Goal: Check status: Check status

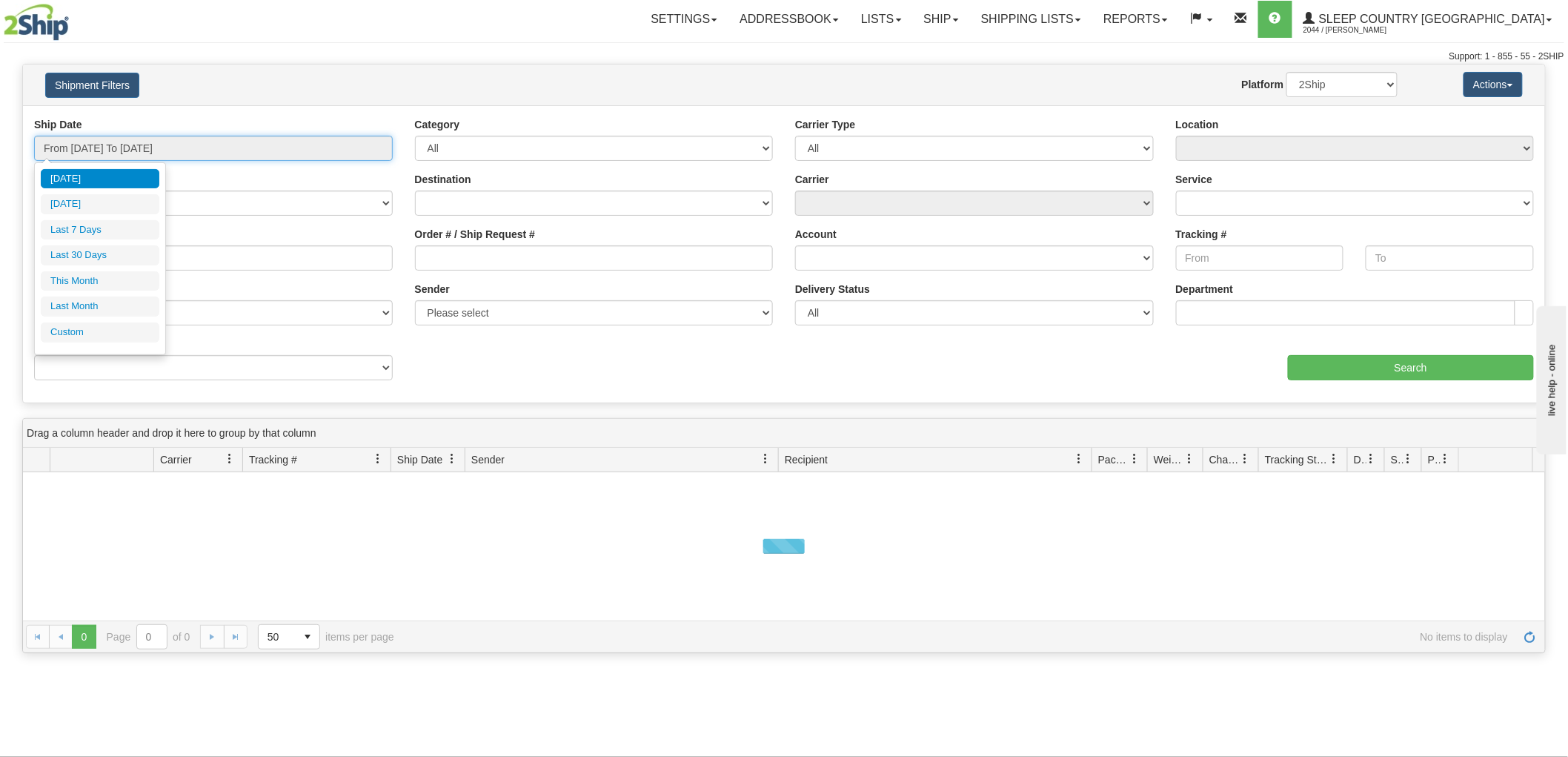
click at [277, 151] on input "From [DATE] To [DATE]" at bounding box center [213, 148] width 358 height 25
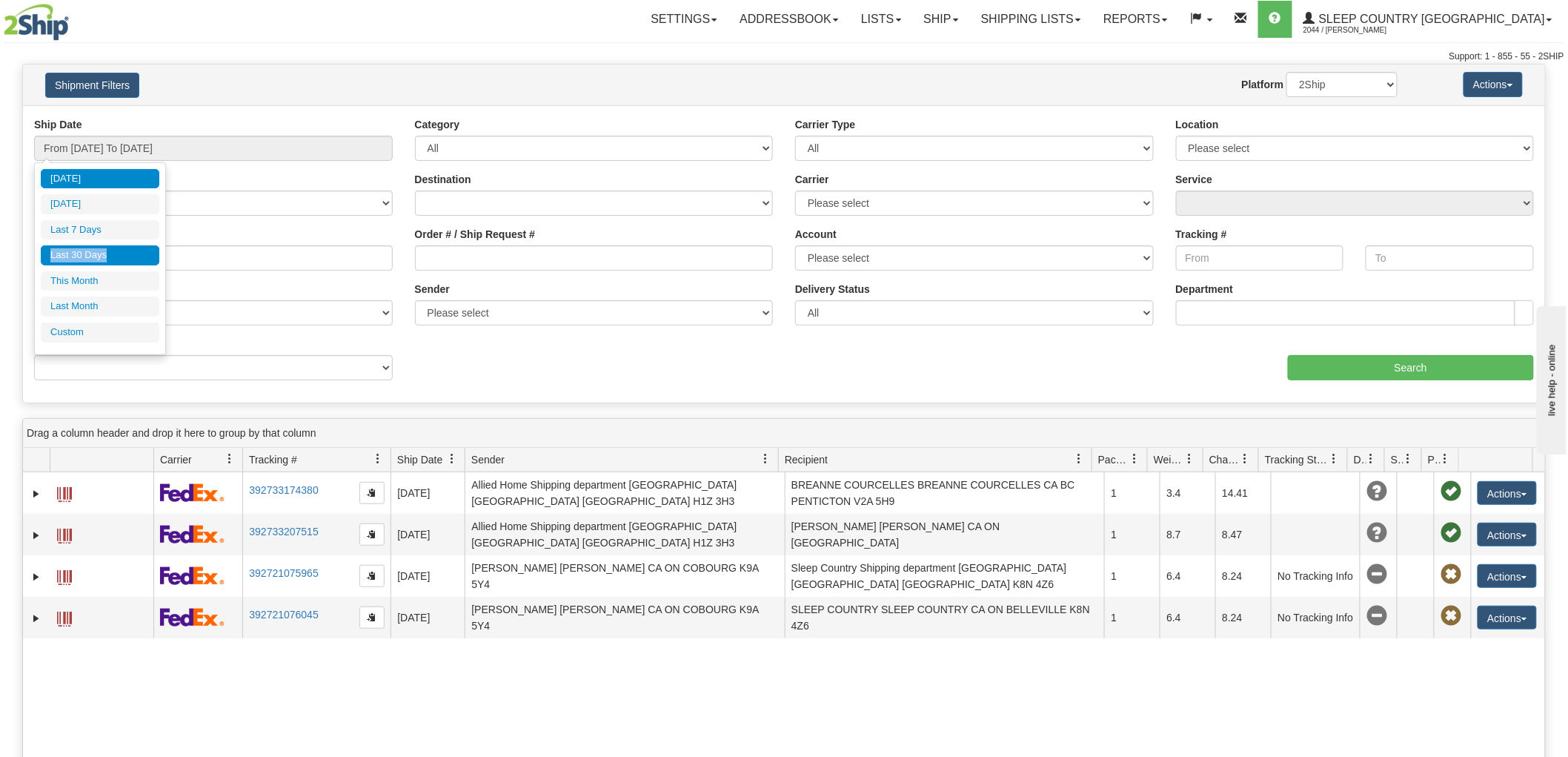
drag, startPoint x: 122, startPoint y: 238, endPoint x: 117, endPoint y: 255, distance: 17.7
click at [117, 255] on ul "[DATE] [DATE] Last 7 Days Last 30 Days This Month Last Month Custom" at bounding box center [100, 256] width 118 height 173
click at [117, 255] on li "Last 30 Days" at bounding box center [100, 255] width 118 height 20
type input "From [DATE] To [DATE]"
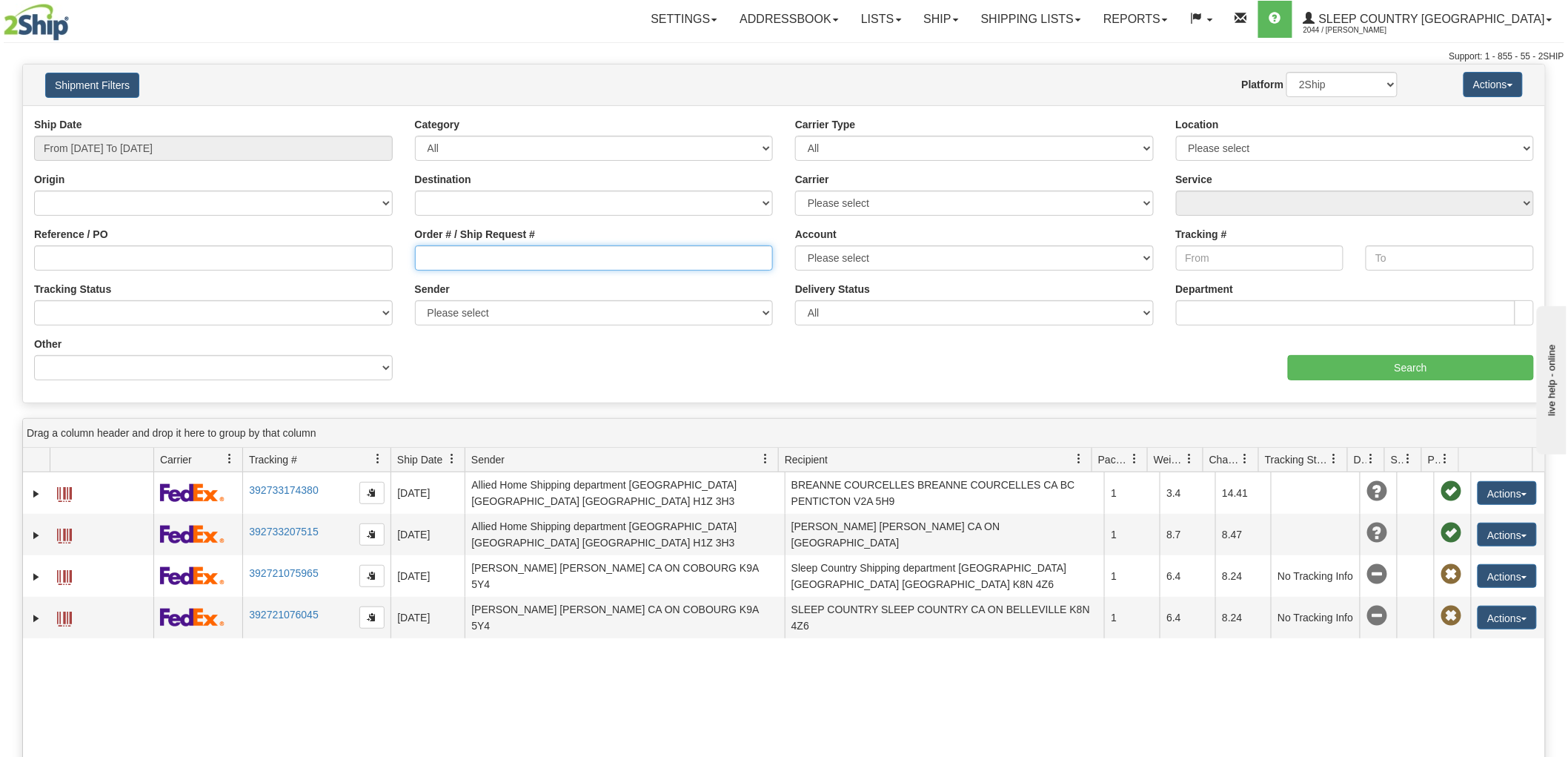
click at [440, 254] on input "Order # / Ship Request #" at bounding box center [594, 258] width 358 height 25
paste input "9002H983235"
type input "9002H983235"
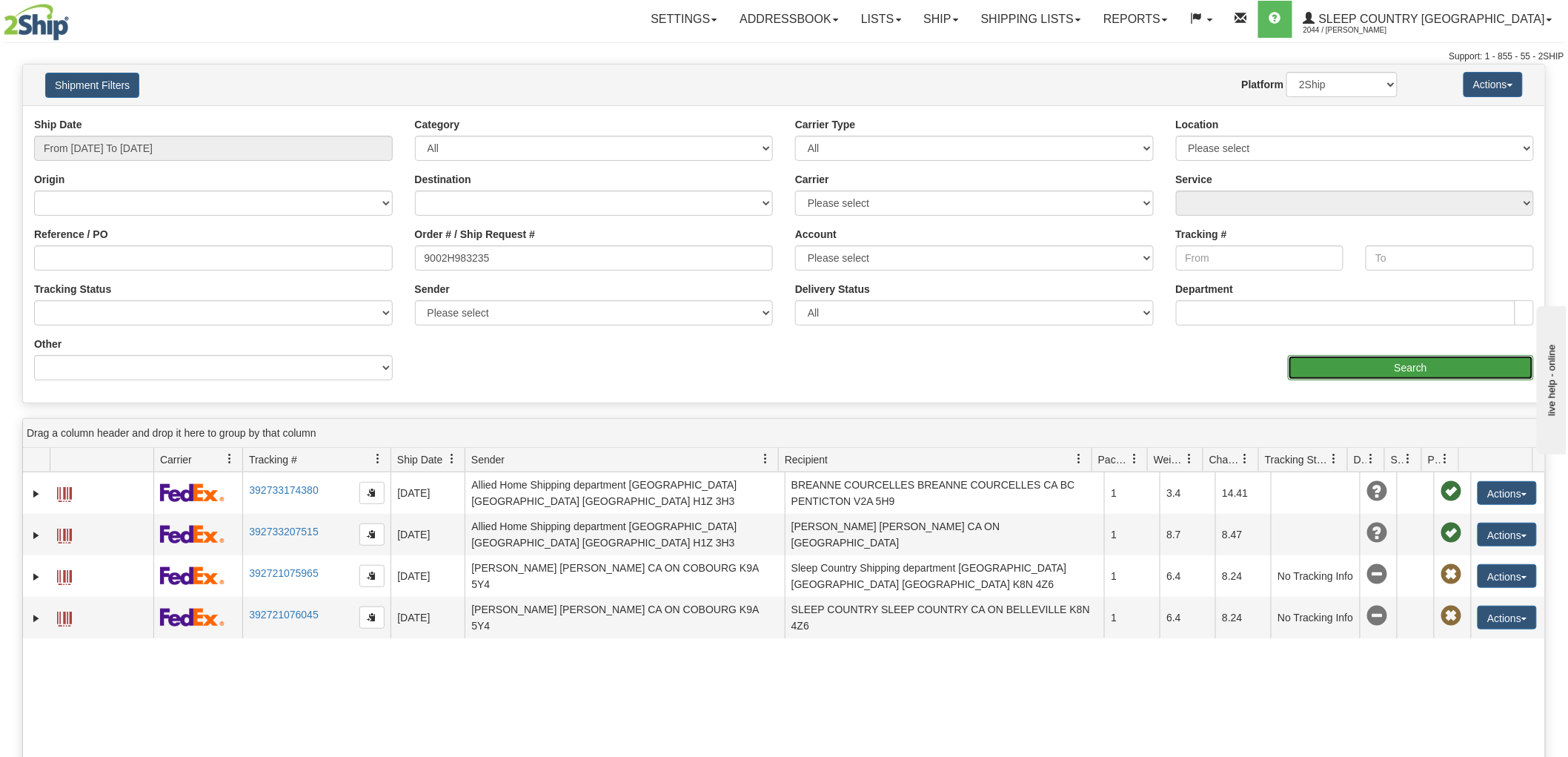
click at [1353, 368] on input "Search" at bounding box center [1410, 368] width 246 height 25
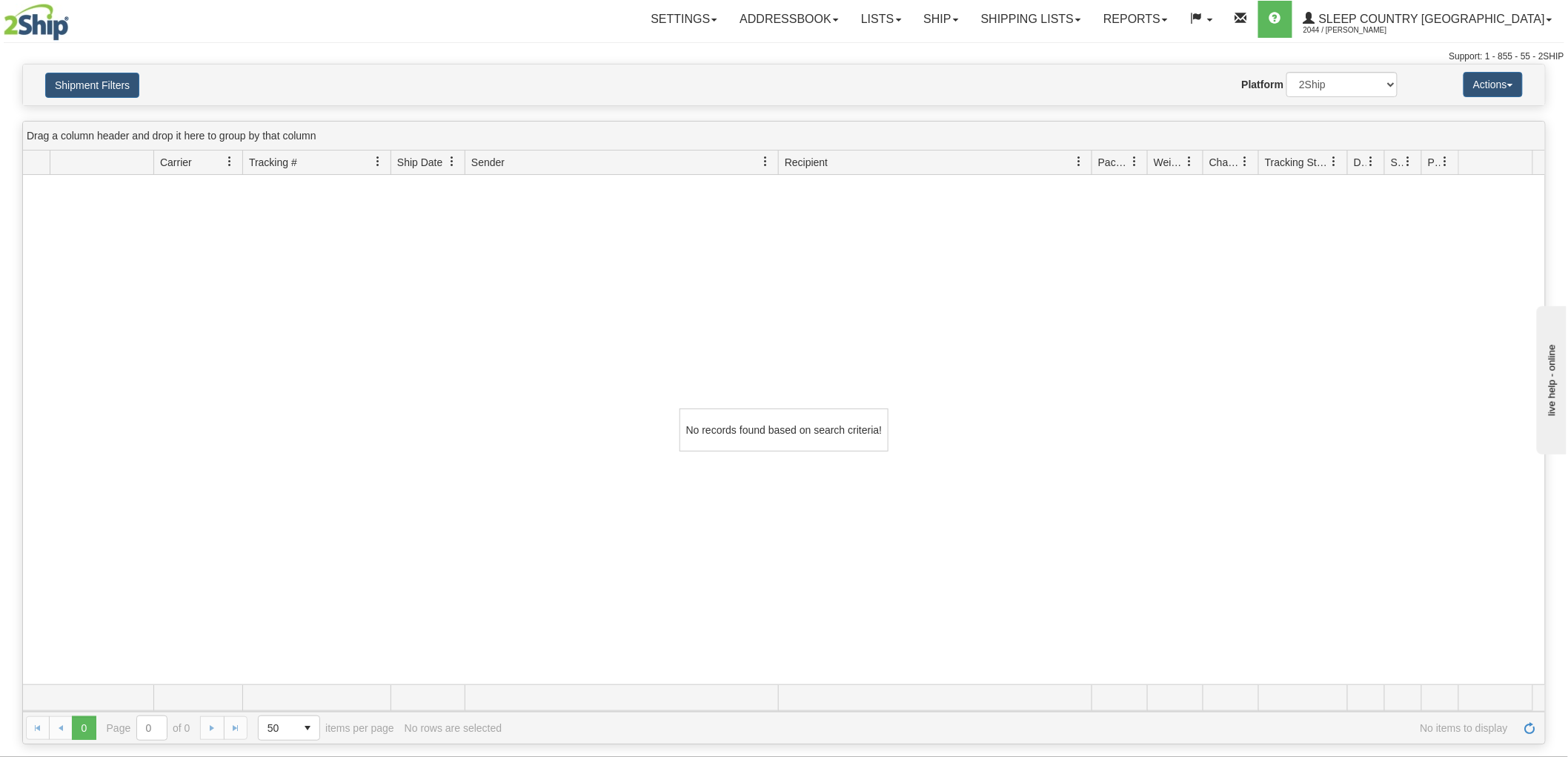
click at [1220, 338] on div "No records found based on search criteria!" at bounding box center [784, 429] width 1522 height 509
click at [1336, 74] on select "2Ship Imported" at bounding box center [1341, 84] width 111 height 25
click at [1286, 72] on select "2Ship Imported" at bounding box center [1341, 84] width 111 height 25
click at [103, 77] on button "Shipment Filters" at bounding box center [92, 85] width 94 height 25
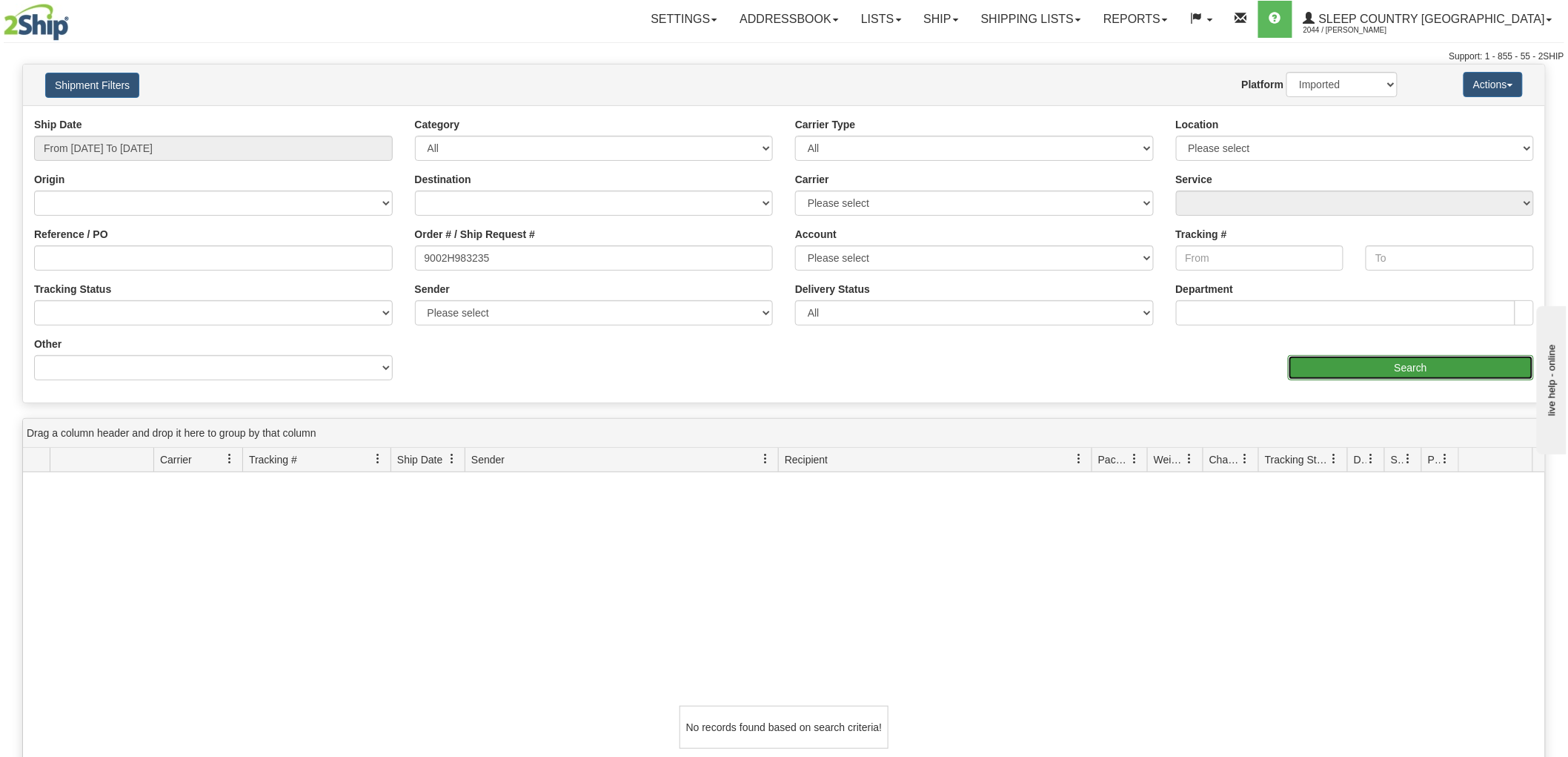
click at [1450, 358] on input "Search" at bounding box center [1410, 368] width 246 height 25
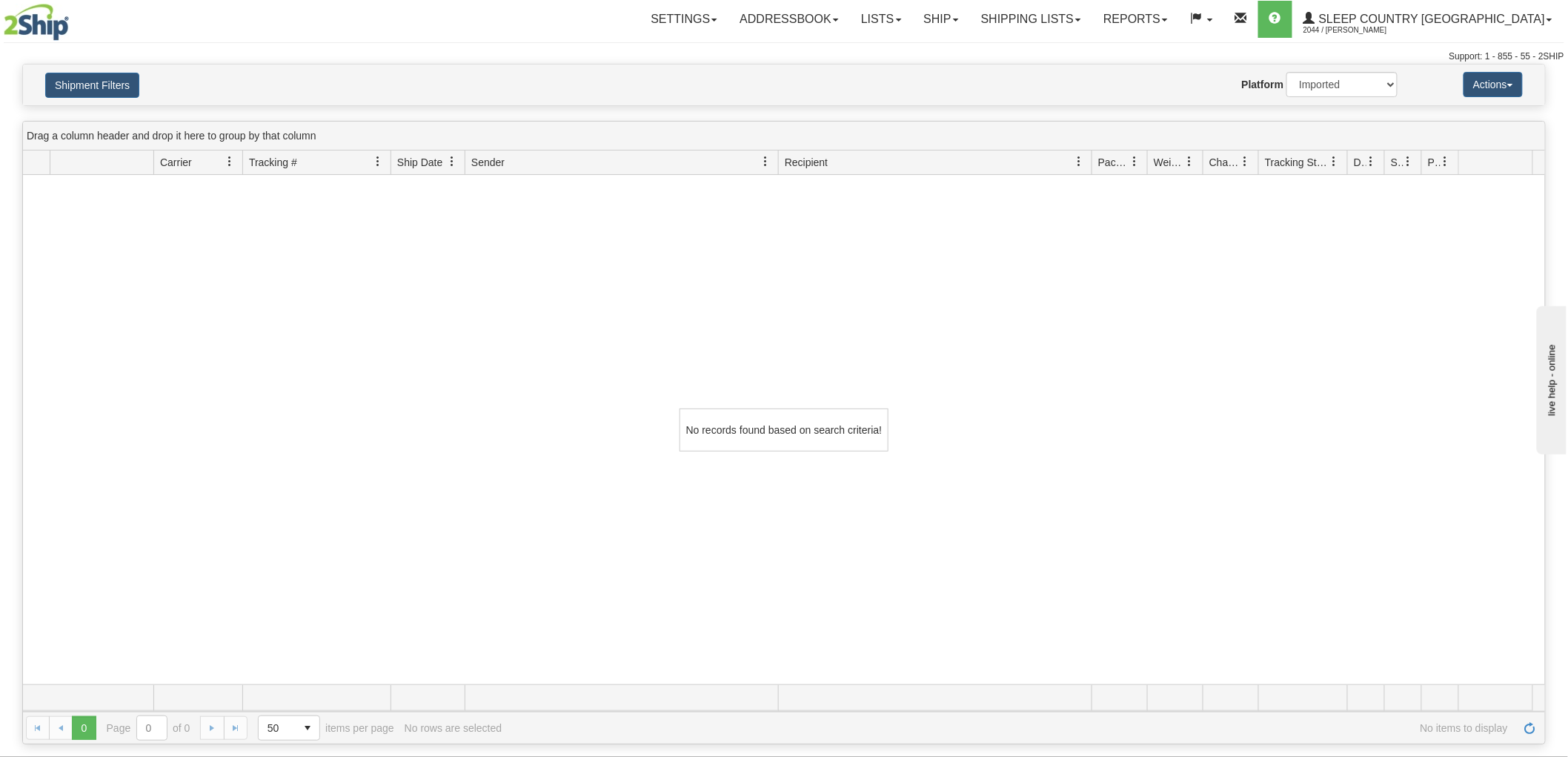
click at [884, 388] on div "No records found based on search criteria!" at bounding box center [784, 429] width 1522 height 509
click at [109, 84] on button "Shipment Filters" at bounding box center [92, 85] width 94 height 25
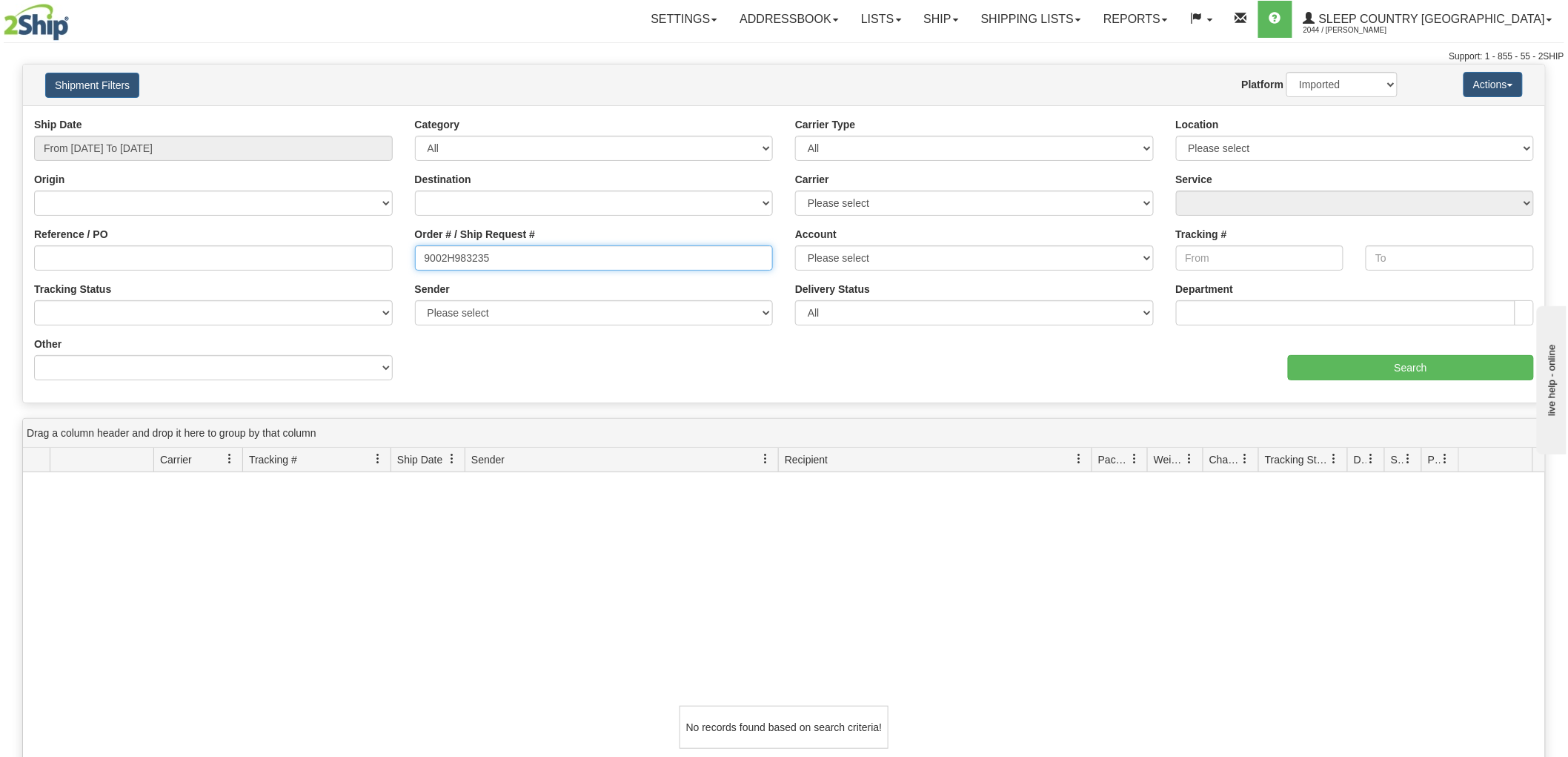
click at [611, 267] on input "9002H983235" at bounding box center [594, 258] width 358 height 25
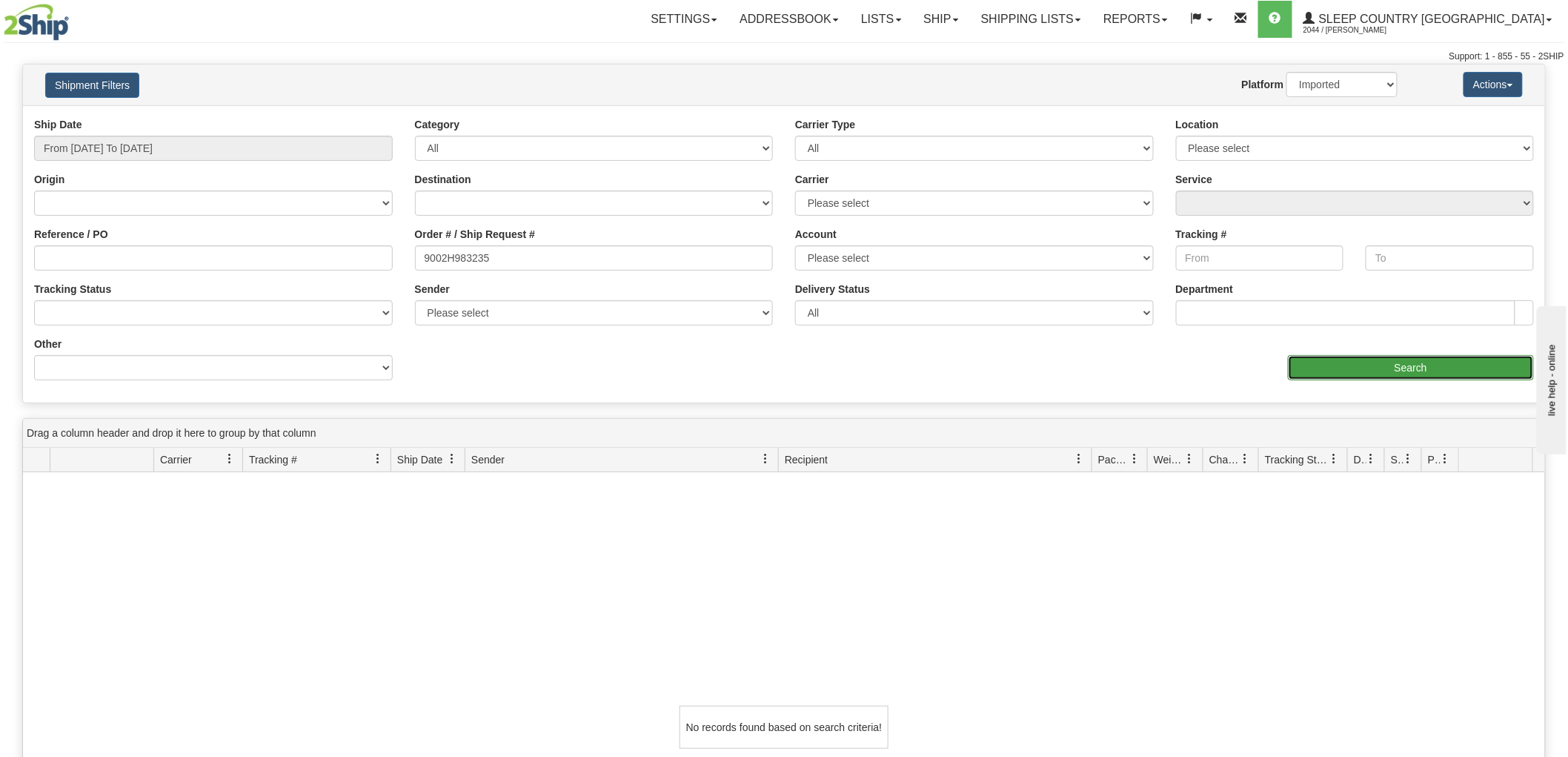
click at [1430, 364] on input "Search" at bounding box center [1410, 368] width 246 height 25
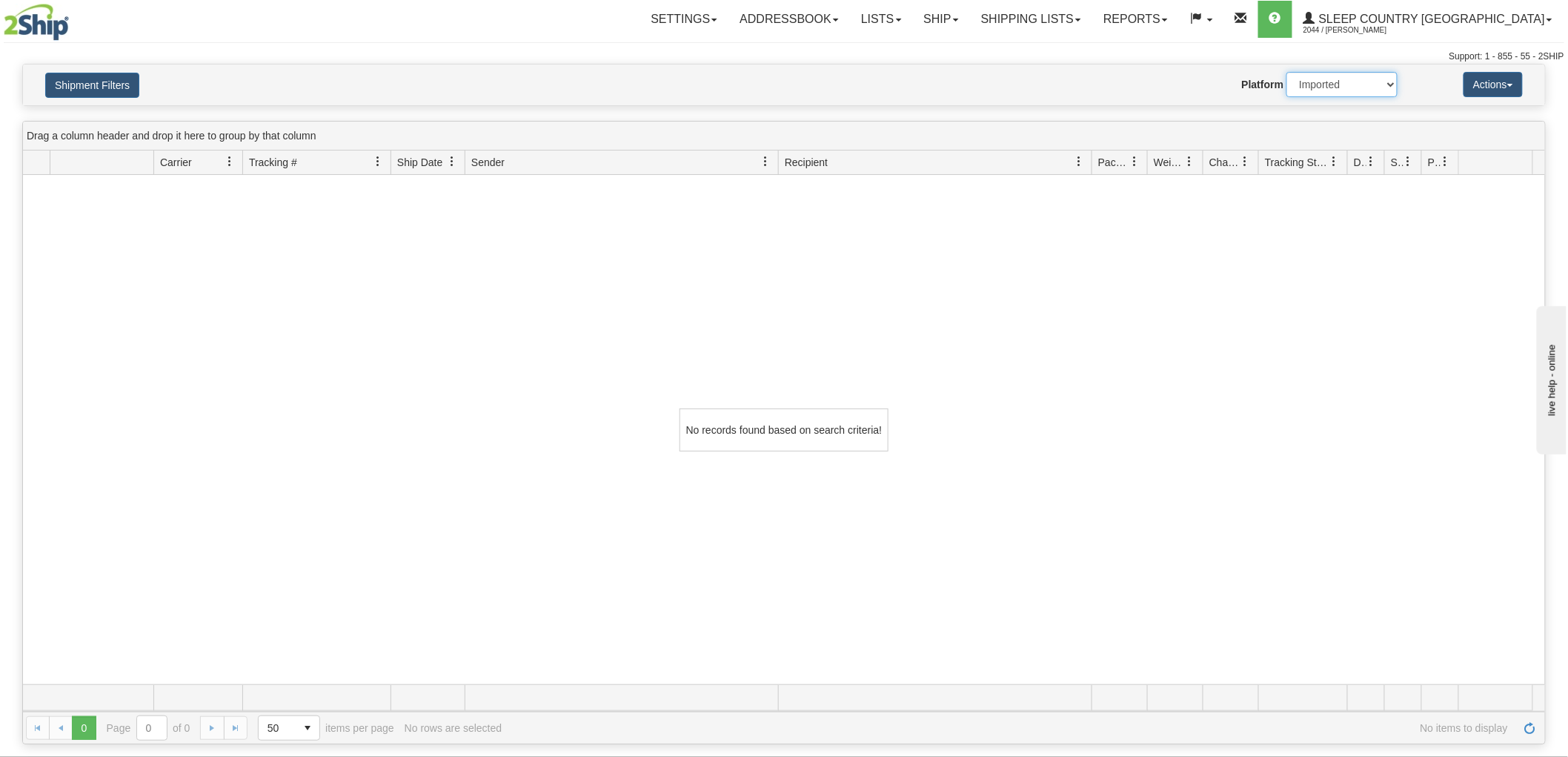
click at [1380, 83] on select "2Ship Imported" at bounding box center [1341, 84] width 111 height 25
select select "0"
click at [1286, 72] on select "2Ship Imported" at bounding box center [1341, 84] width 111 height 25
